Goal: Information Seeking & Learning: Compare options

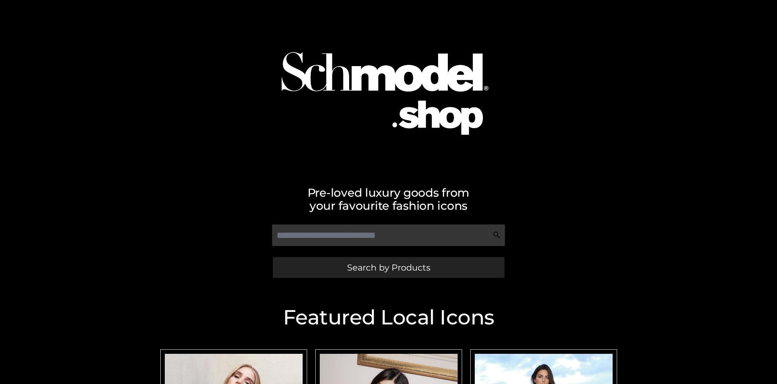
click at [388, 267] on span "Search by Products" at bounding box center [388, 267] width 83 height 9
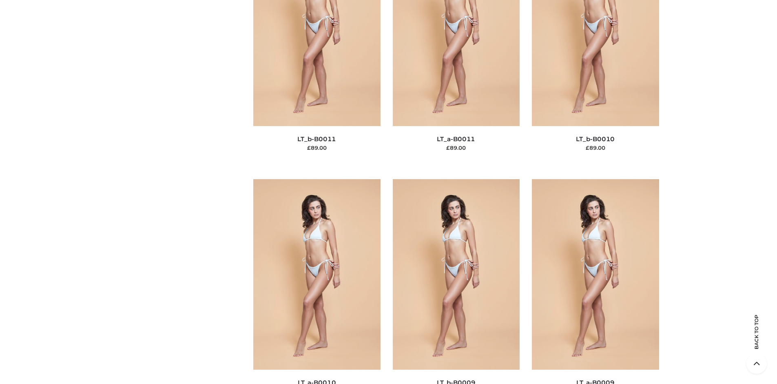
scroll to position [123, 0]
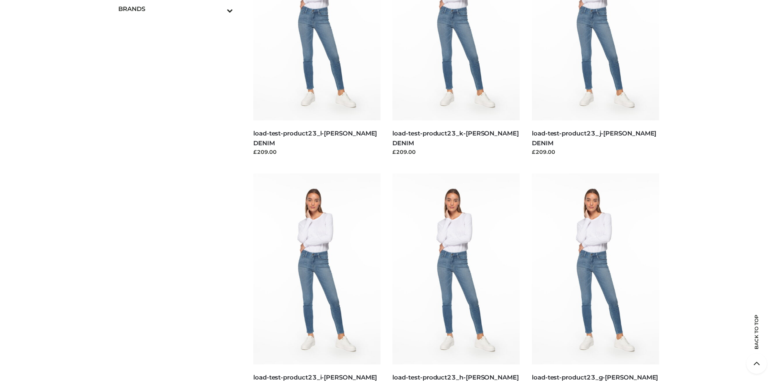
click at [219, 9] on icon "Toggle Submenu" at bounding box center [186, 10] width 91 height 9
click at [179, 26] on span "OPP SWIMWEAR" at bounding box center [179, 26] width 107 height 9
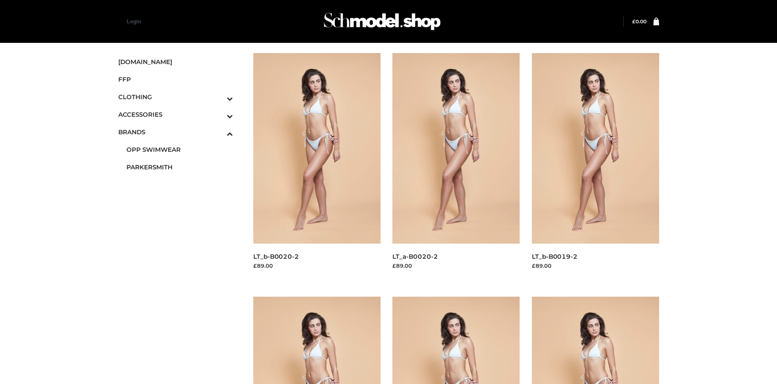
scroll to position [627, 0]
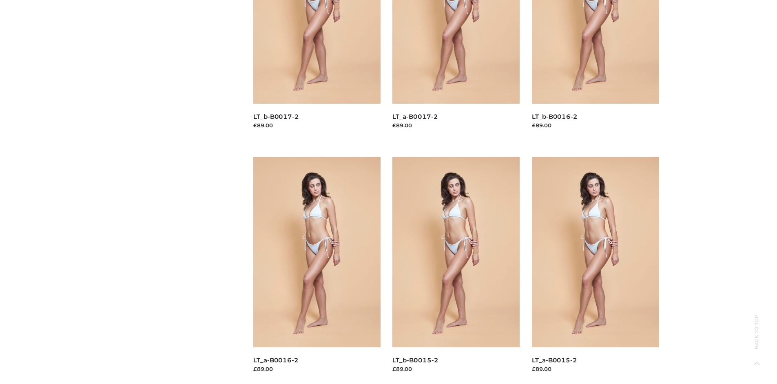
click at [316, 270] on img at bounding box center [316, 252] width 127 height 190
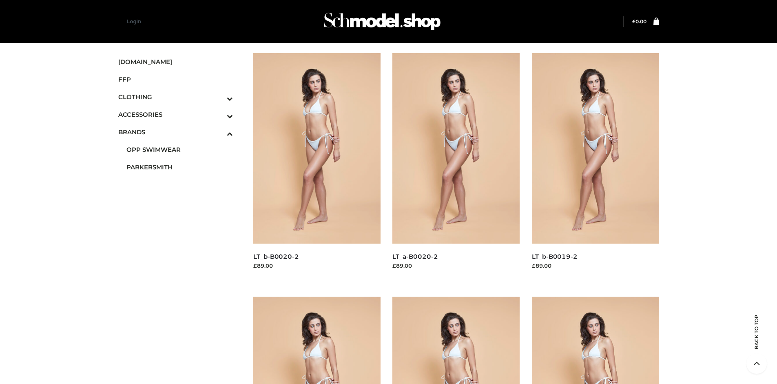
click at [456, 166] on img at bounding box center [455, 148] width 127 height 190
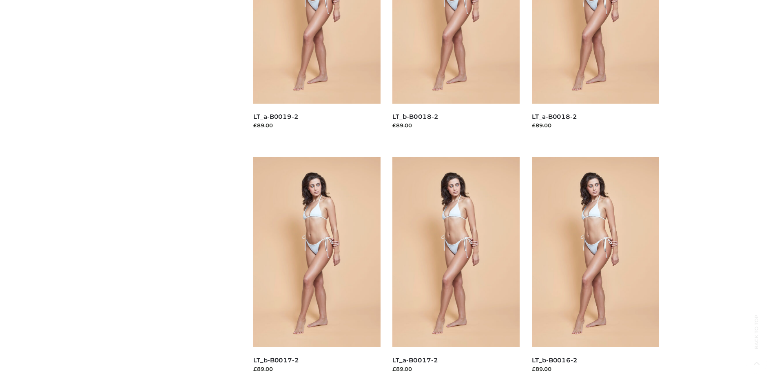
click at [595, 270] on img at bounding box center [595, 252] width 127 height 190
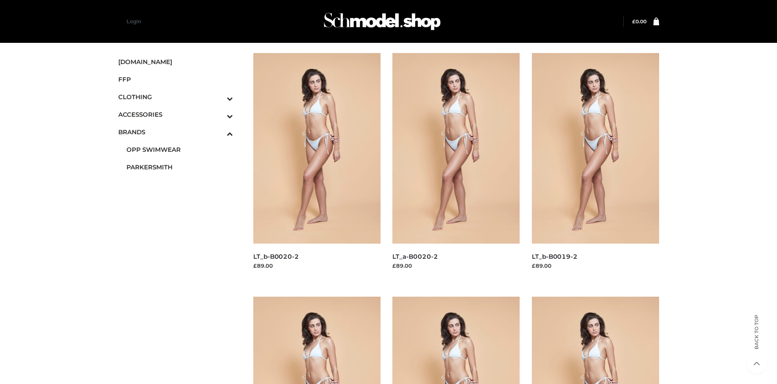
click at [219, 114] on icon "Toggle Submenu" at bounding box center [186, 115] width 91 height 9
click at [179, 132] on span "BAGS" at bounding box center [179, 131] width 107 height 9
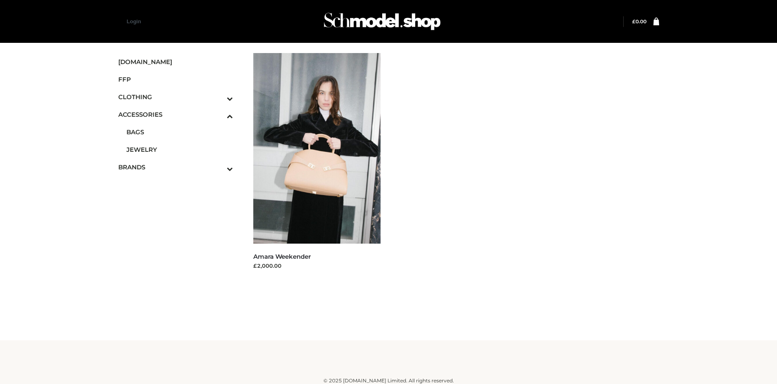
click at [175, 79] on span "FFP" at bounding box center [175, 79] width 115 height 9
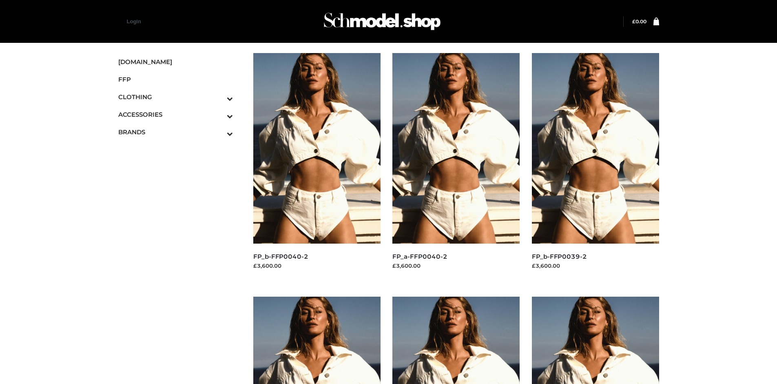
scroll to position [627, 0]
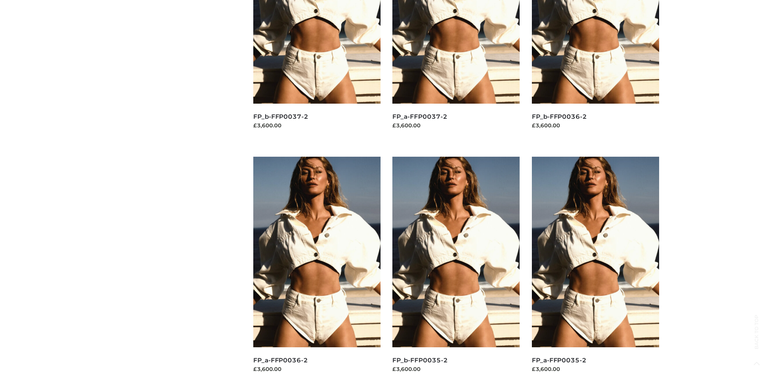
click at [595, 270] on img at bounding box center [595, 252] width 127 height 190
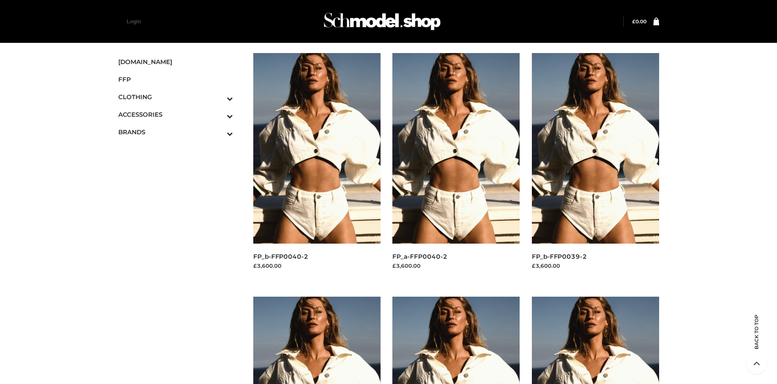
click at [595, 166] on img at bounding box center [595, 148] width 127 height 190
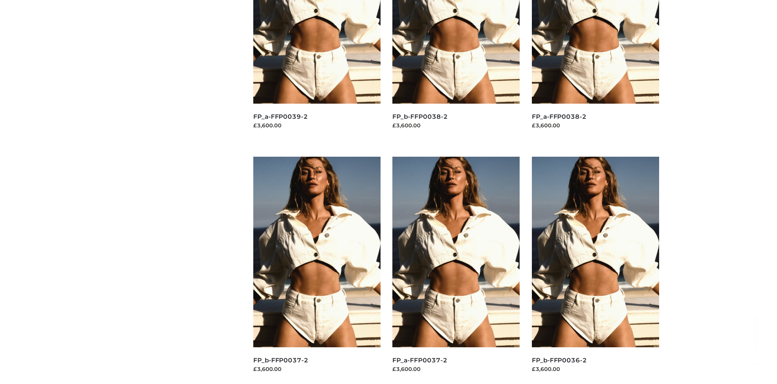
click at [316, 270] on img at bounding box center [316, 252] width 127 height 190
click at [595, 270] on img at bounding box center [595, 252] width 127 height 190
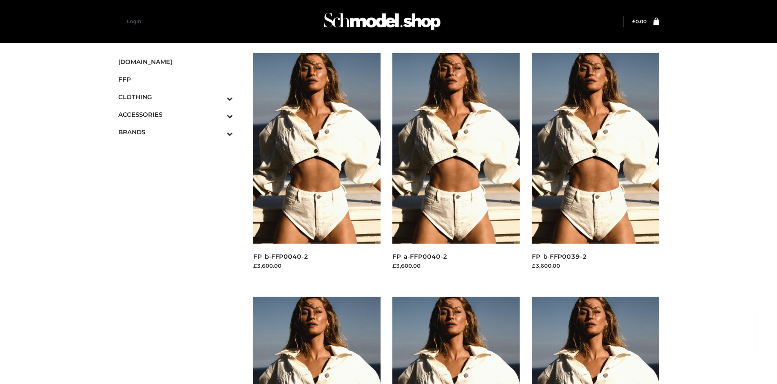
click at [219, 97] on icon "Toggle Submenu" at bounding box center [186, 98] width 91 height 9
click at [179, 114] on span "DRESSES" at bounding box center [179, 114] width 107 height 9
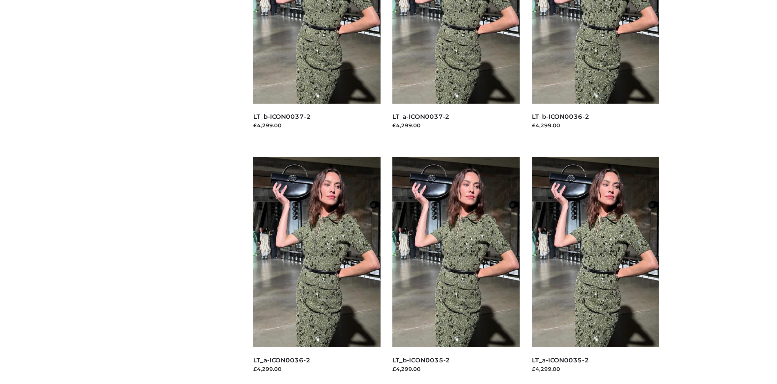
click at [316, 270] on img at bounding box center [316, 252] width 127 height 190
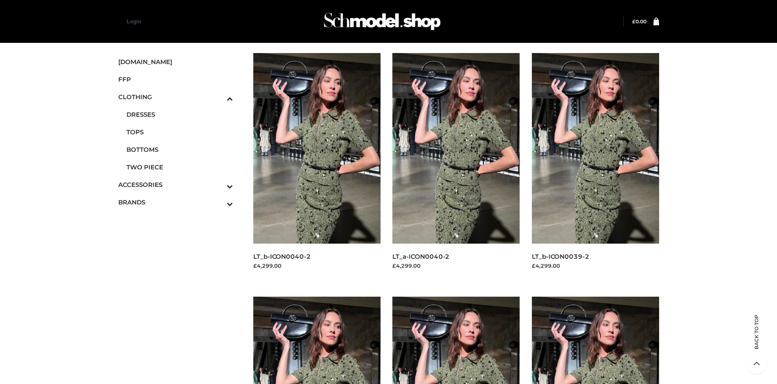
click at [595, 166] on img at bounding box center [595, 148] width 127 height 190
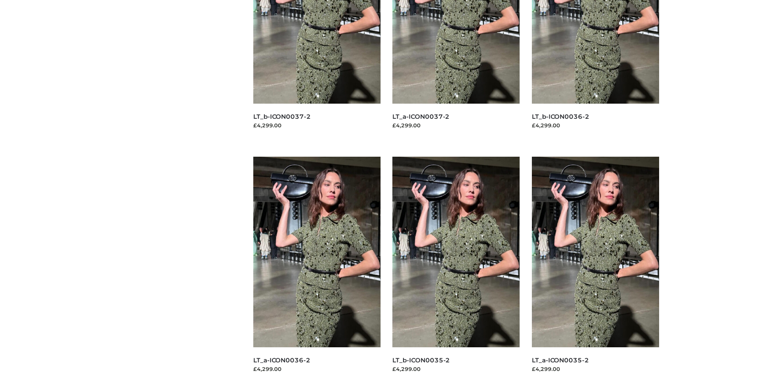
click at [595, 270] on img at bounding box center [595, 252] width 127 height 190
